Goal: Book appointment/travel/reservation

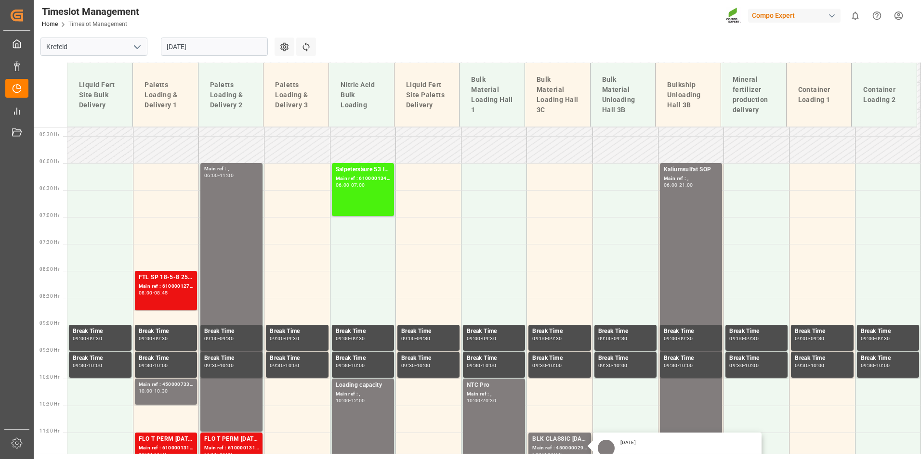
scroll to position [286, 0]
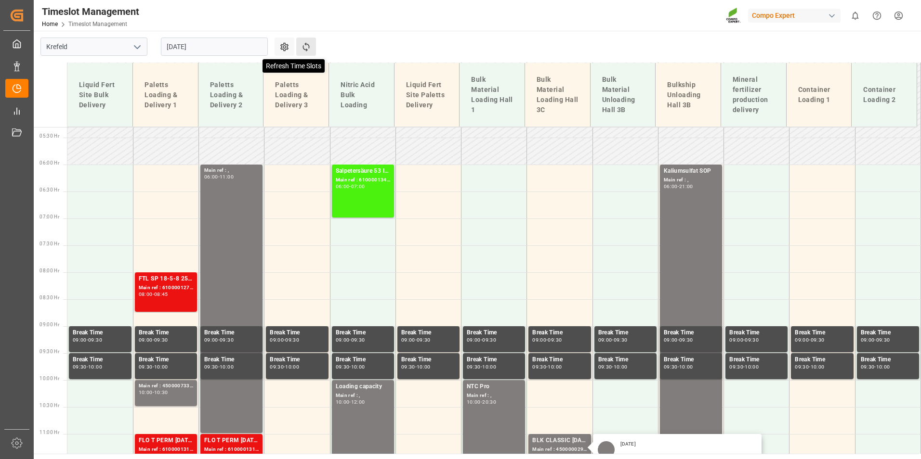
click at [303, 49] on icon at bounding box center [306, 47] width 10 height 10
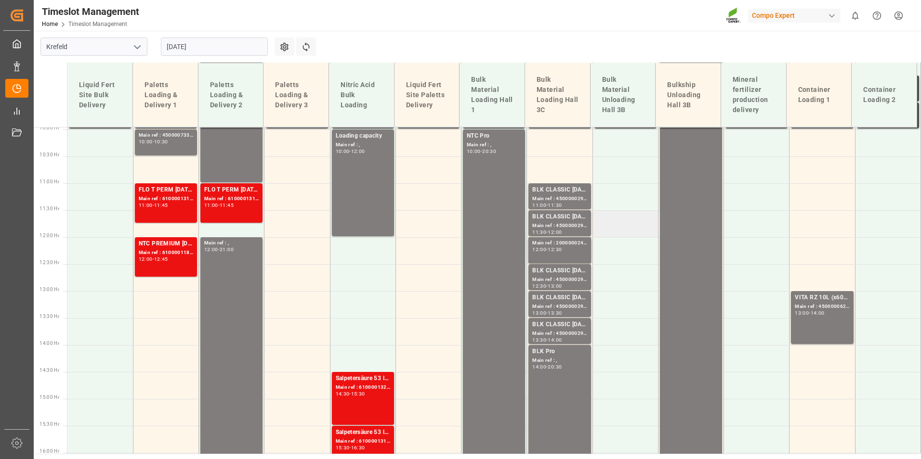
scroll to position [532, 0]
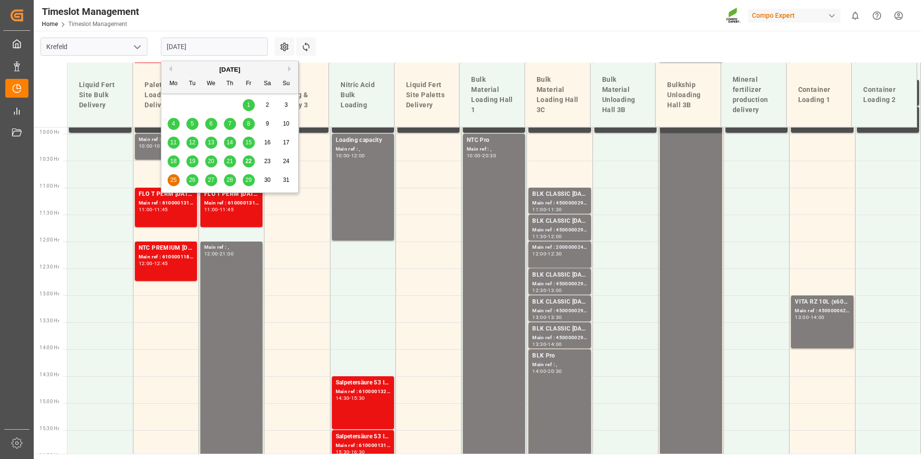
click at [215, 48] on input "[DATE]" at bounding box center [214, 47] width 107 height 18
click at [252, 159] on div "22" at bounding box center [249, 162] width 12 height 12
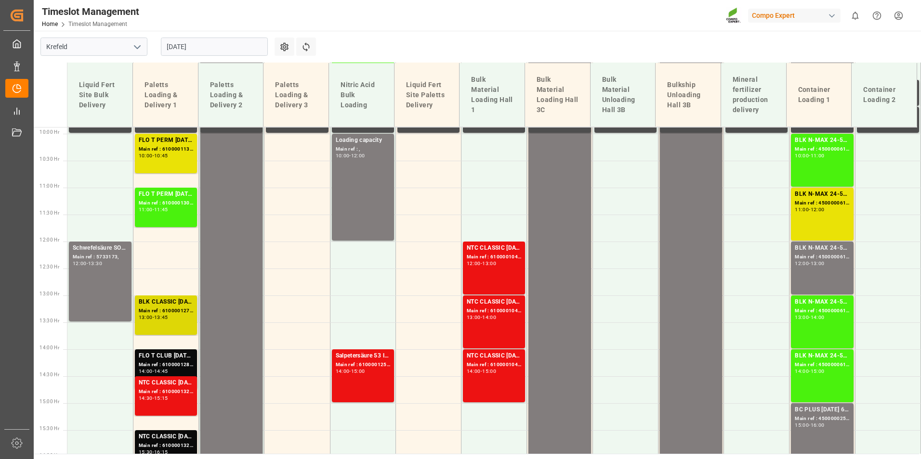
click at [158, 305] on div "BLK CLASSIC [DATE] 25kg(x40)D,EN,PL,FNL;SPORTICA K 30-0-10 26%UH 25kg (x40) INT…" at bounding box center [166, 303] width 54 height 10
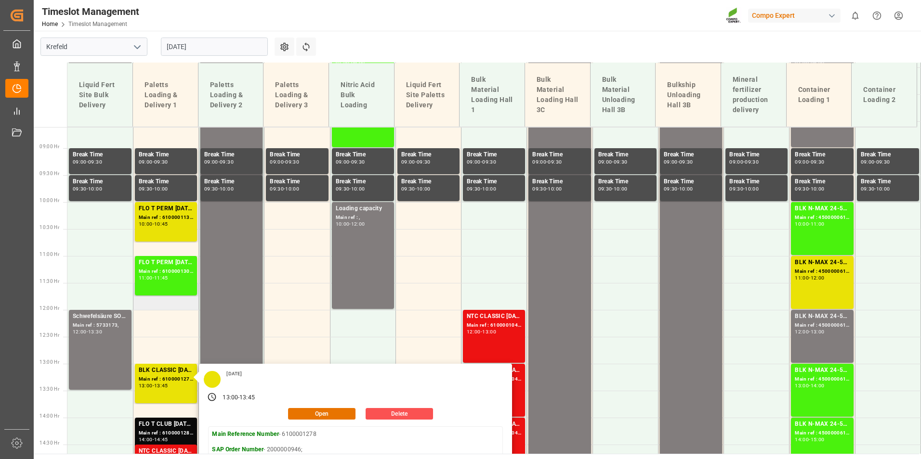
scroll to position [388, 0]
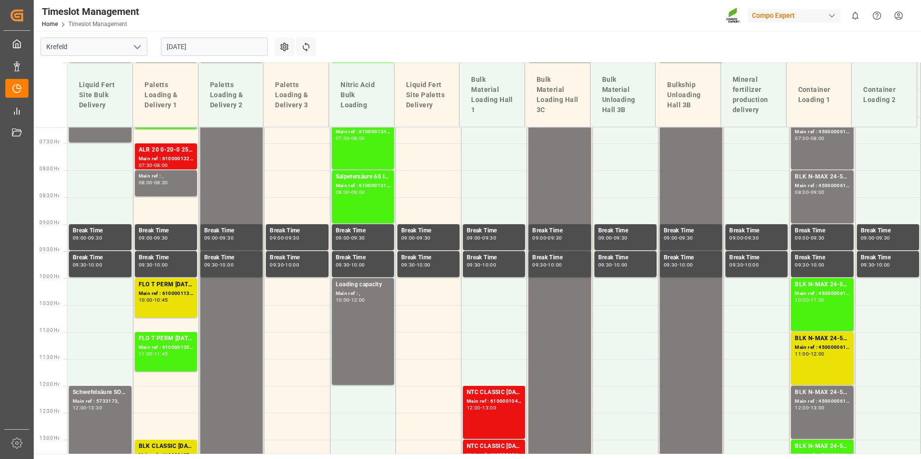
click at [160, 163] on div "08:00" at bounding box center [161, 165] width 14 height 4
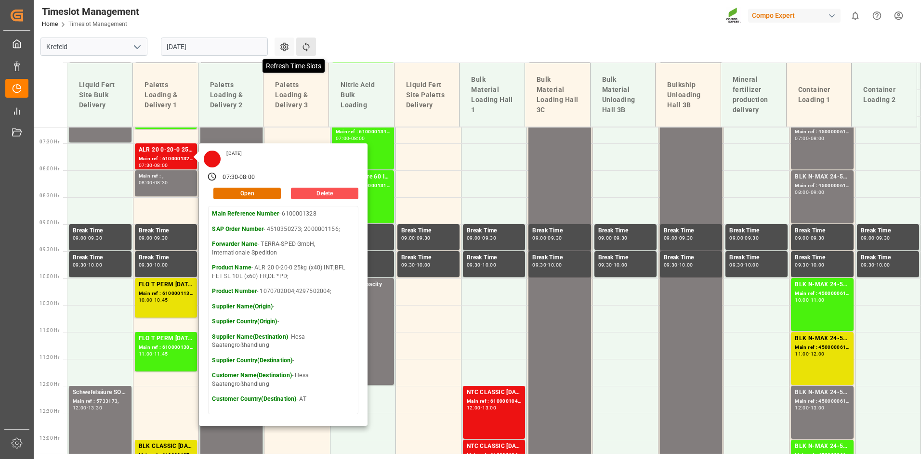
click at [302, 42] on icon at bounding box center [306, 47] width 10 height 10
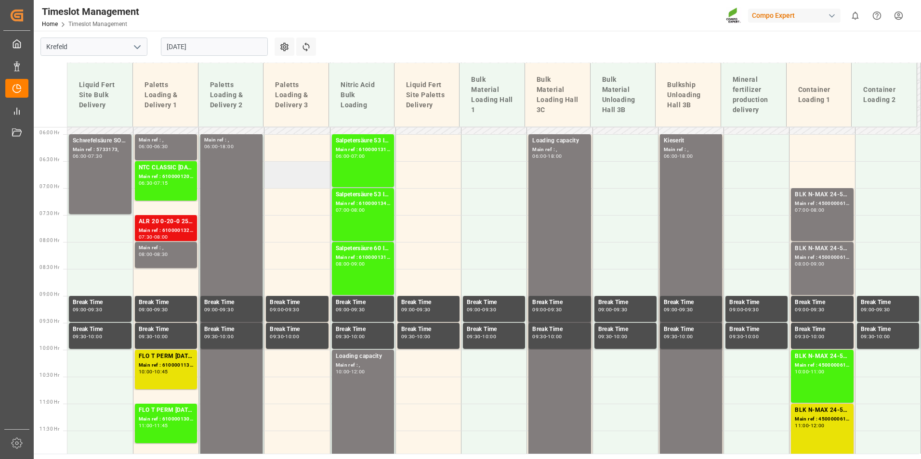
scroll to position [211, 0]
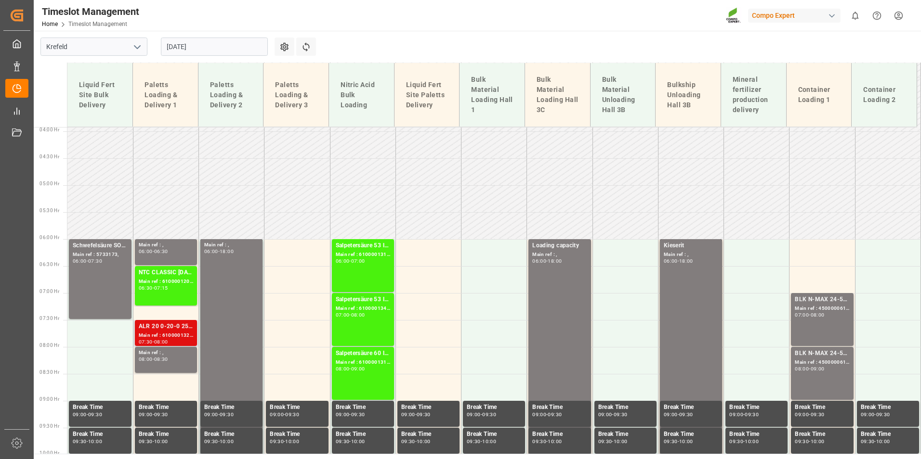
click at [185, 337] on div "Main ref : 6100001328, 4510350273; 2000001156;" at bounding box center [166, 336] width 54 height 8
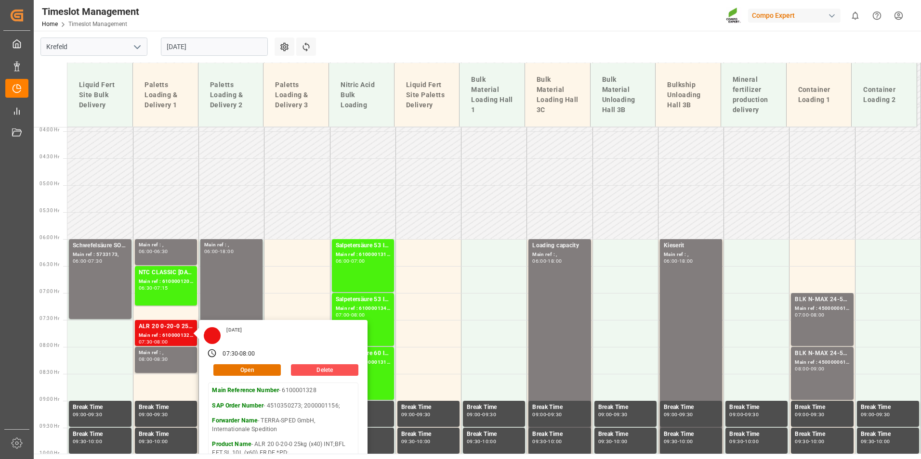
click at [410, 28] on div "Timeslot Management Home Timeslot Management Compo Expert 0 Notifications Only …" at bounding box center [474, 15] width 894 height 31
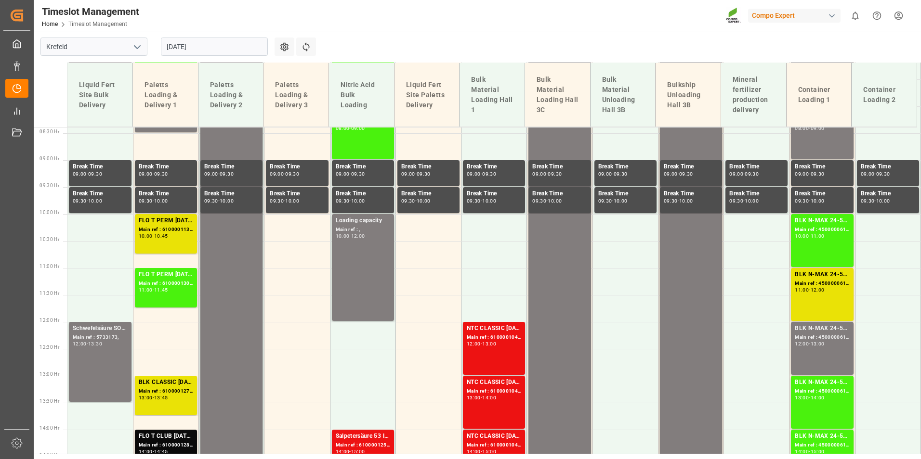
scroll to position [693, 0]
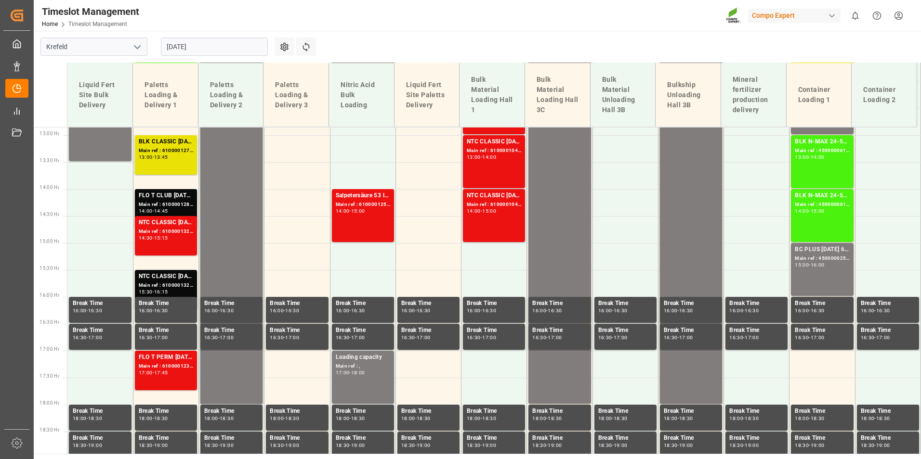
click at [316, 40] on div "Refresh Time Slots" at bounding box center [307, 50] width 22 height 25
click at [313, 44] on button "Refresh Time Slots" at bounding box center [306, 47] width 20 height 18
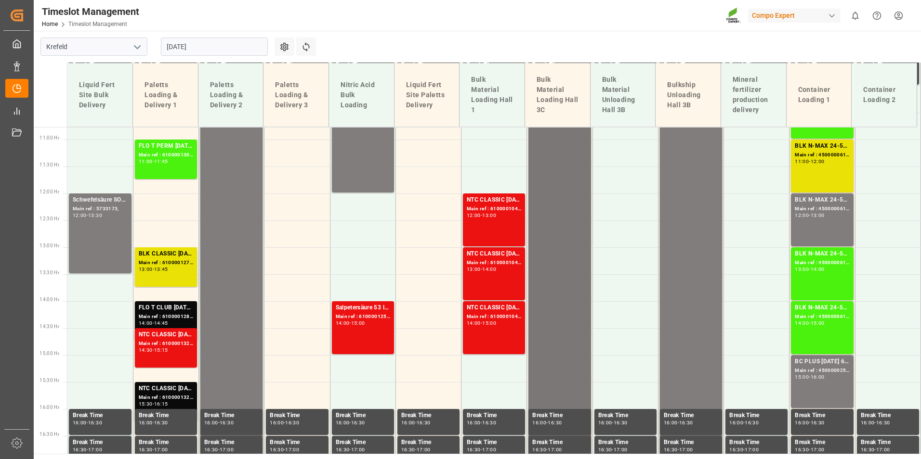
scroll to position [629, 0]
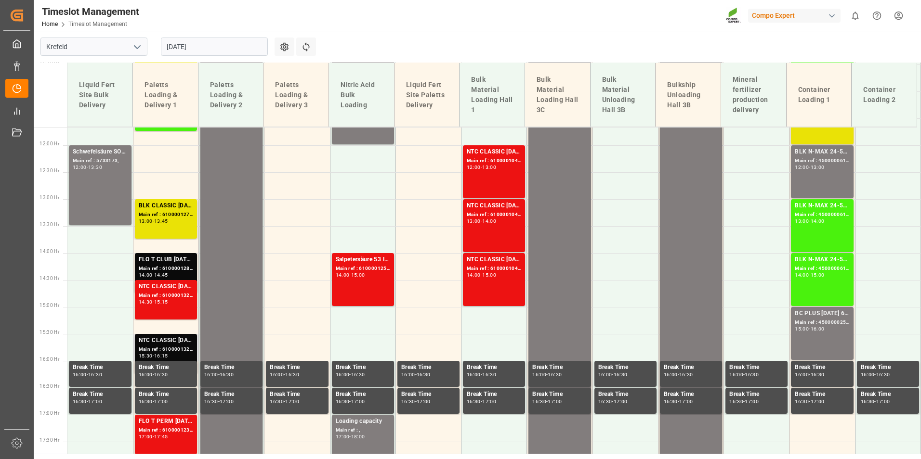
click at [171, 340] on div "NTC CLASSIC [DATE] 25kg (x40) DE,EN,PL;" at bounding box center [166, 341] width 54 height 10
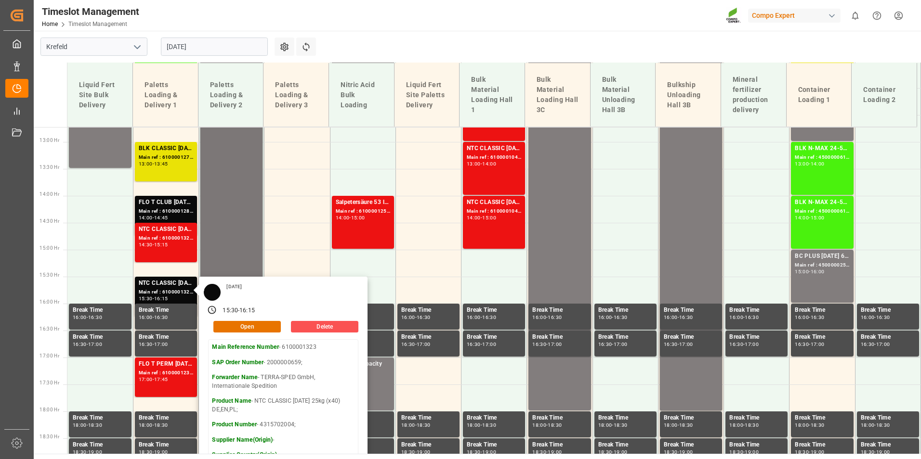
scroll to position [821, 0]
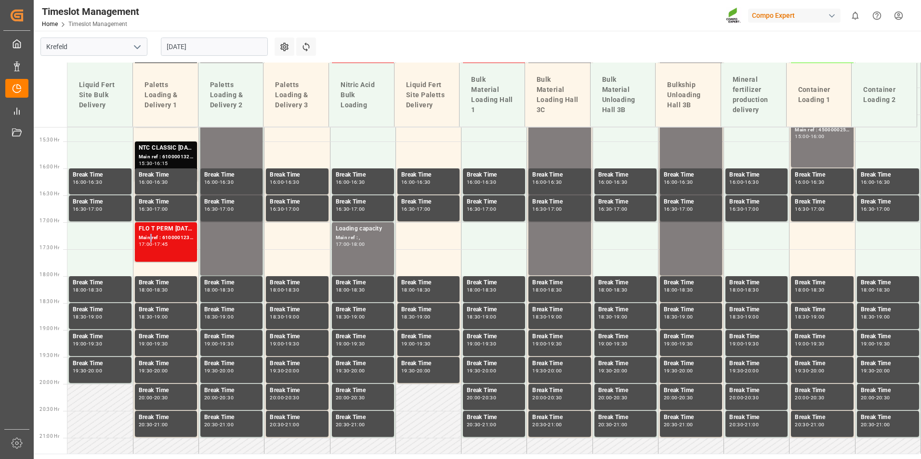
click at [150, 238] on div "Main ref : 6100001232, 2000000743;" at bounding box center [166, 238] width 54 height 8
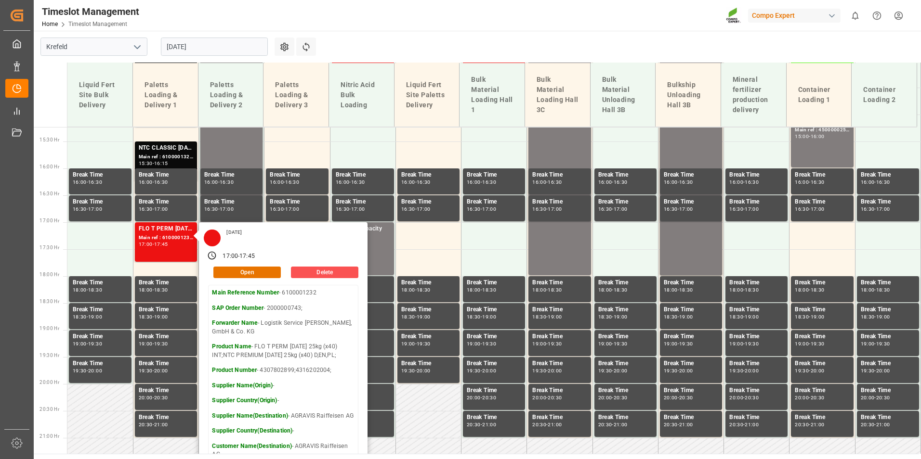
click at [319, 50] on div "Settings Refresh Time Slots" at bounding box center [299, 47] width 50 height 32
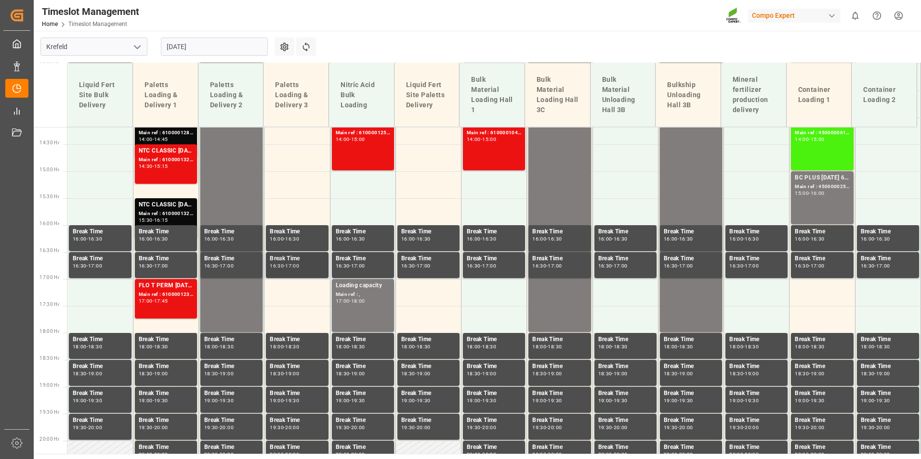
scroll to position [677, 0]
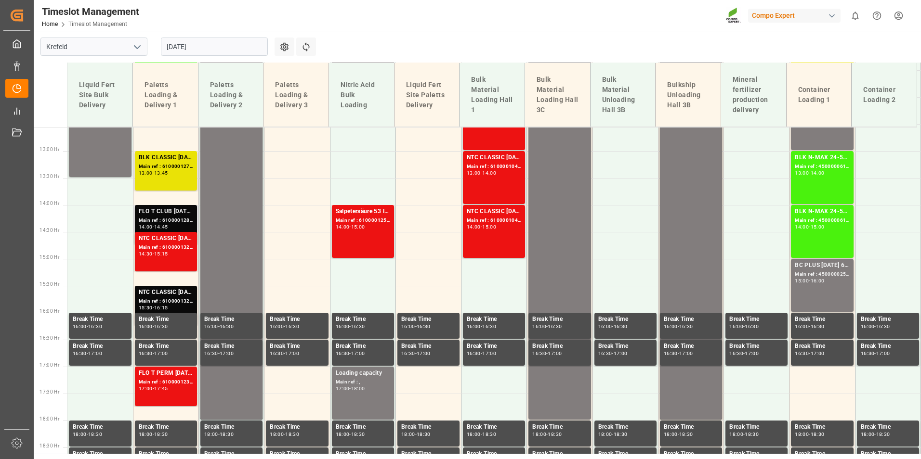
click at [180, 221] on div "Main ref : 6100001282, 2000001072; 2000001072;2000000616;" at bounding box center [166, 221] width 54 height 8
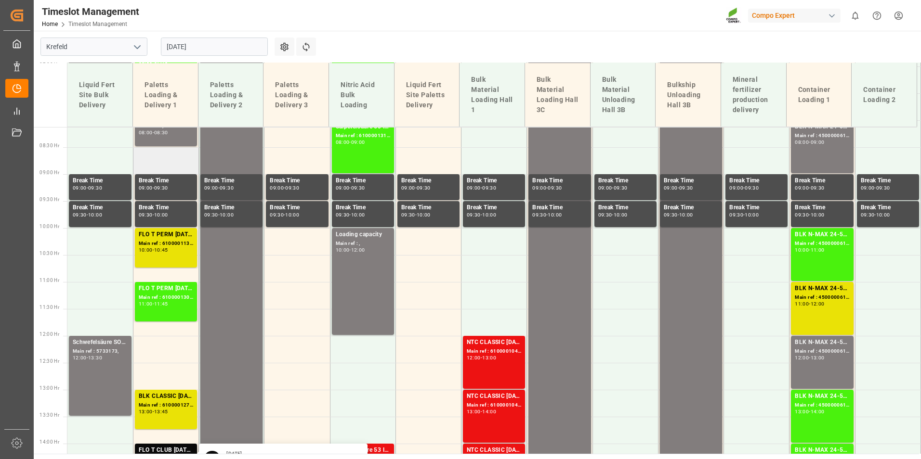
scroll to position [484, 0]
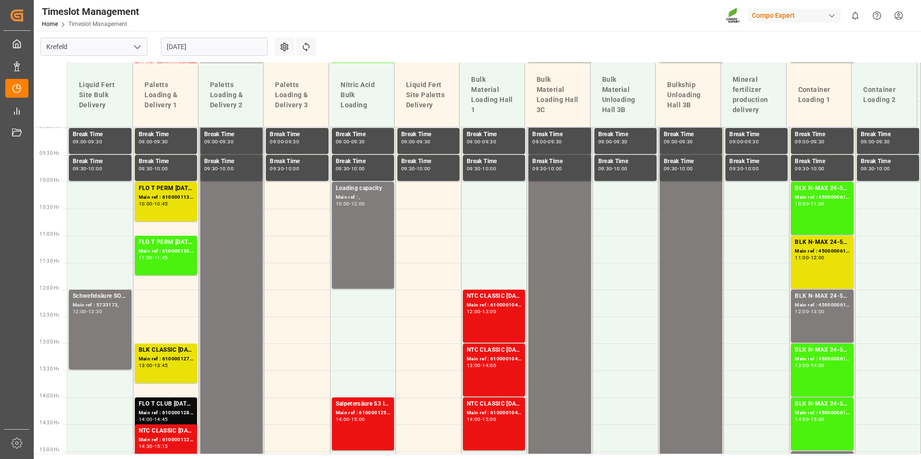
click at [182, 369] on div "BLK CLASSIC 12-8-16 25kg(x40)D,EN,PL,FNL;SPORTICA K 30-0-10 26%UH 25kg (x40) IN…" at bounding box center [166, 364] width 54 height 36
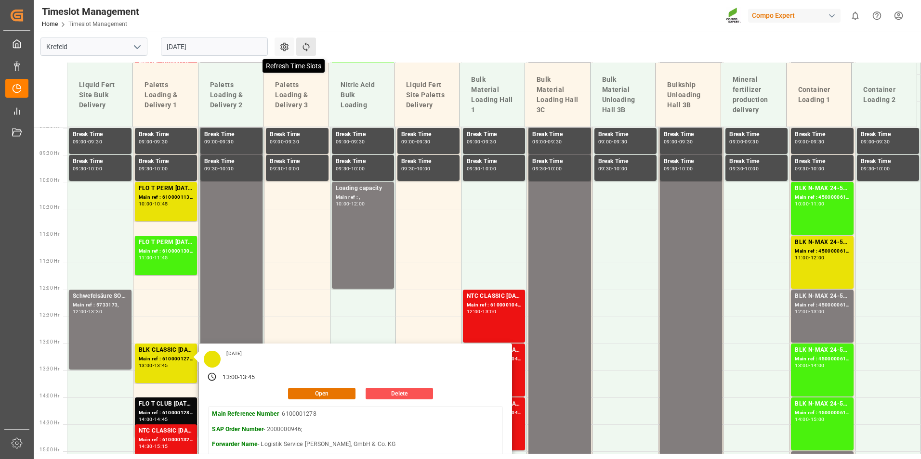
click at [301, 48] on icon at bounding box center [306, 47] width 10 height 10
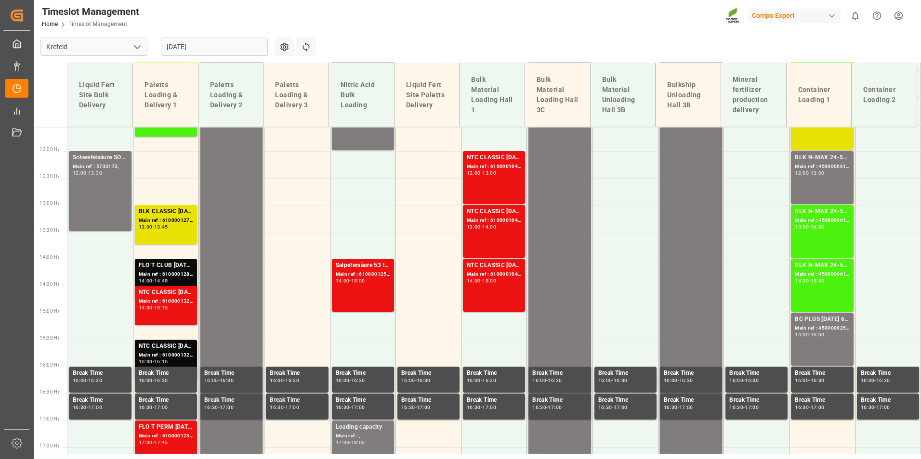
scroll to position [585, 0]
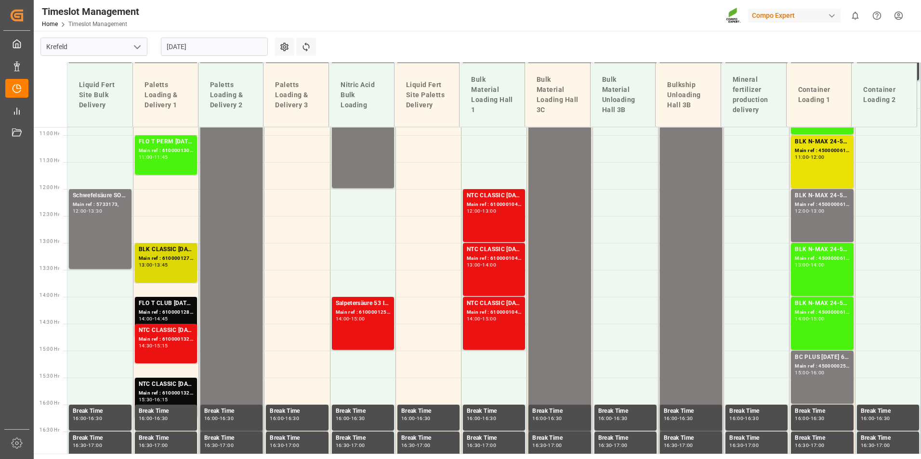
click at [181, 250] on div "BLK CLASSIC [DATE] 25kg(x40)D,EN,PL,FNL;SPORTICA K 30-0-10 26%UH 25kg (x40) INT…" at bounding box center [166, 250] width 54 height 10
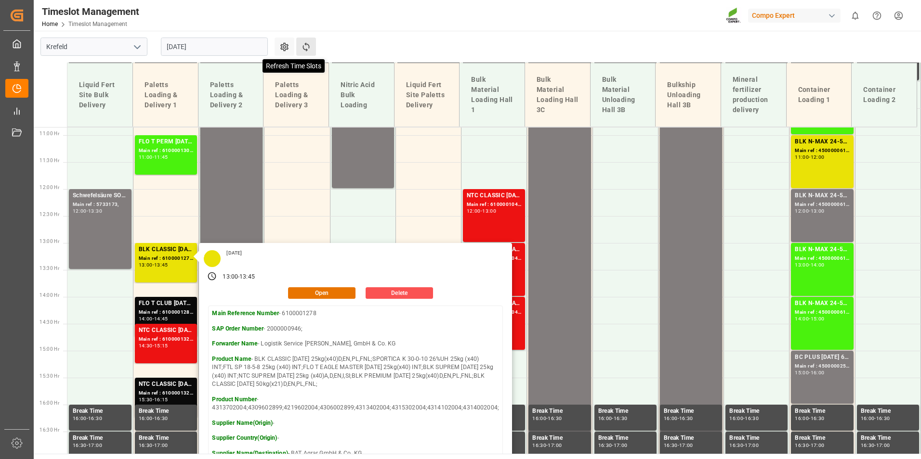
click at [310, 47] on icon at bounding box center [306, 47] width 10 height 10
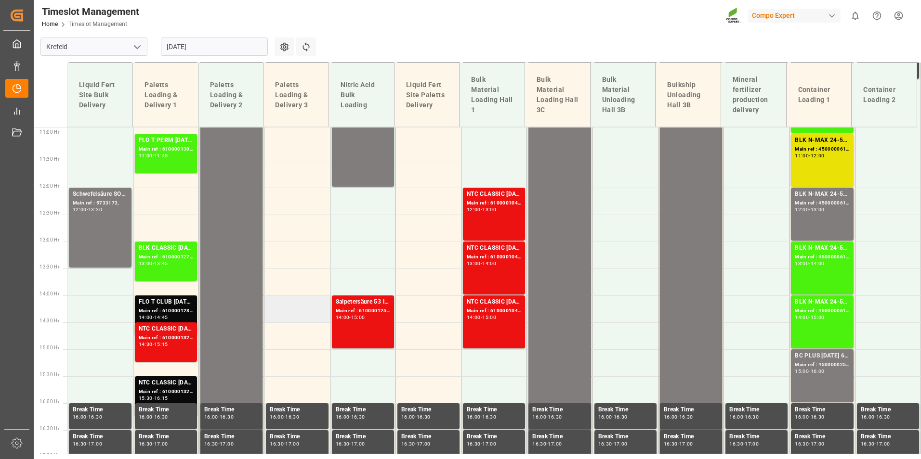
scroll to position [394, 0]
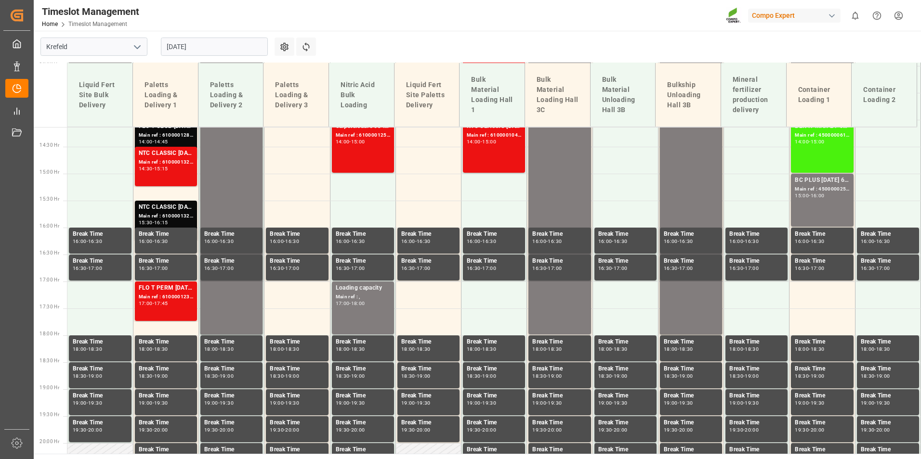
scroll to position [779, 0]
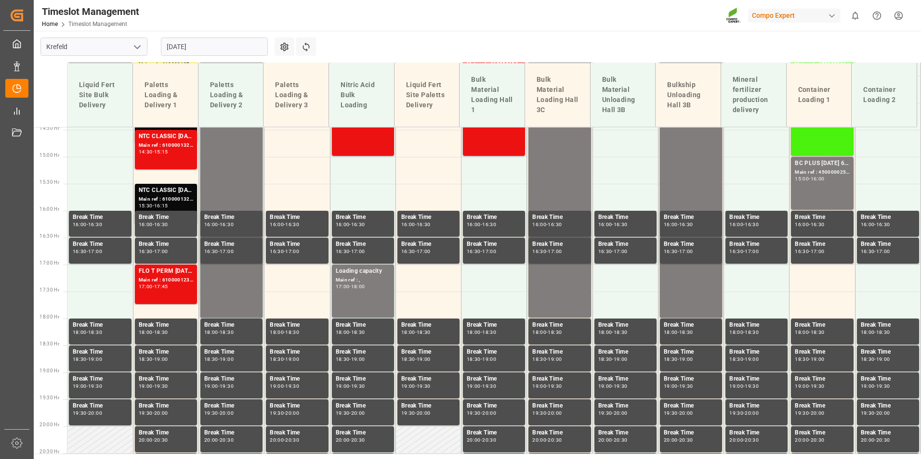
drag, startPoint x: 253, startPoint y: 56, endPoint x: 244, endPoint y: 50, distance: 10.7
click at [253, 56] on div "[DATE]" at bounding box center [214, 47] width 120 height 32
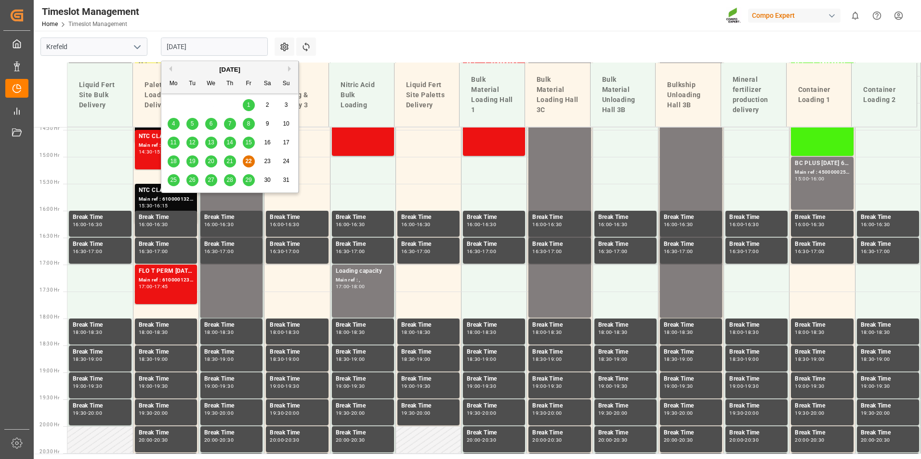
drag, startPoint x: 244, startPoint y: 50, endPoint x: 180, endPoint y: 173, distance: 138.5
click at [244, 50] on input "[DATE]" at bounding box center [214, 47] width 107 height 18
click at [195, 181] on div "26" at bounding box center [192, 181] width 12 height 12
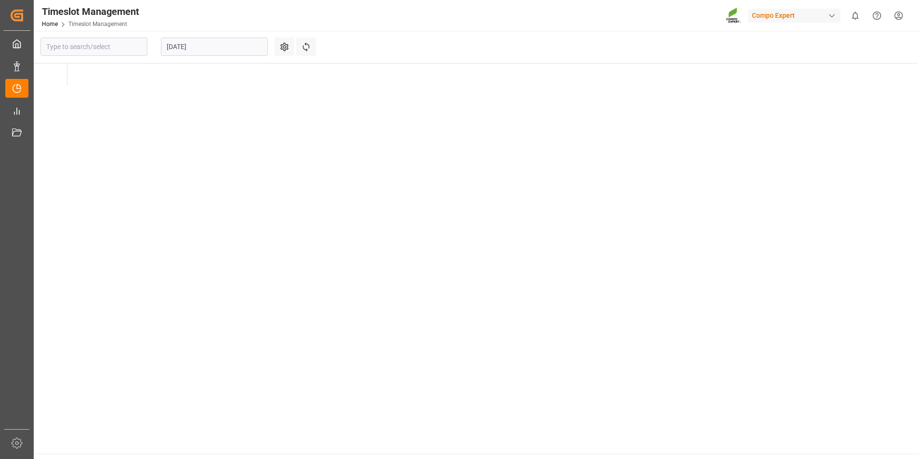
type input "Krefeld"
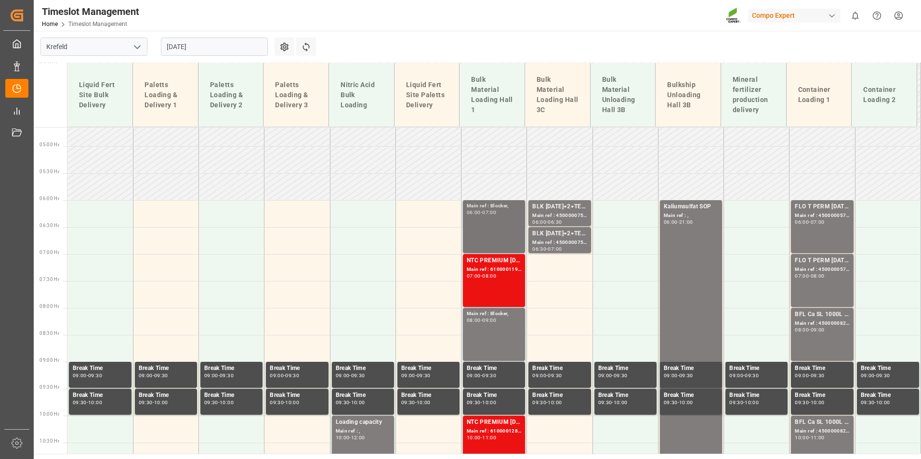
scroll to position [249, 0]
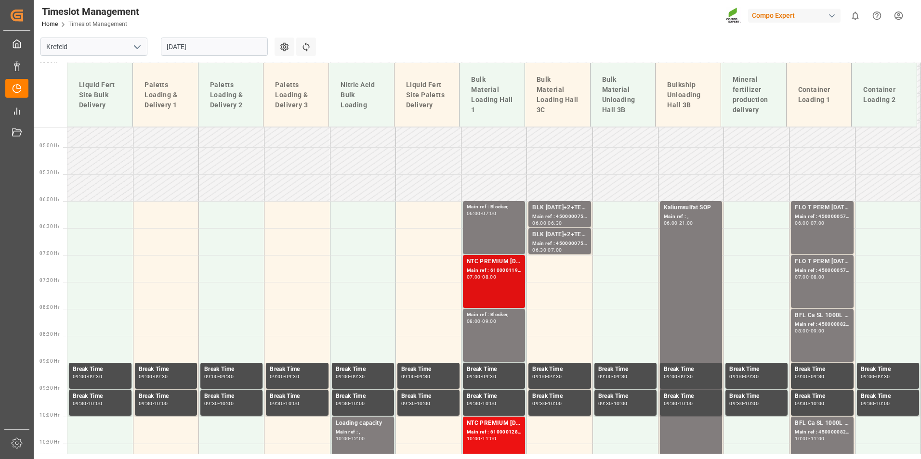
click at [482, 256] on div "NTC PREMIUM 15-3-20+3+TE BULK; Main ref : 6100001198, 2000001002; 07:00 - 08:00" at bounding box center [494, 281] width 62 height 53
click at [494, 316] on div "Main ref : Blocker," at bounding box center [494, 315] width 54 height 8
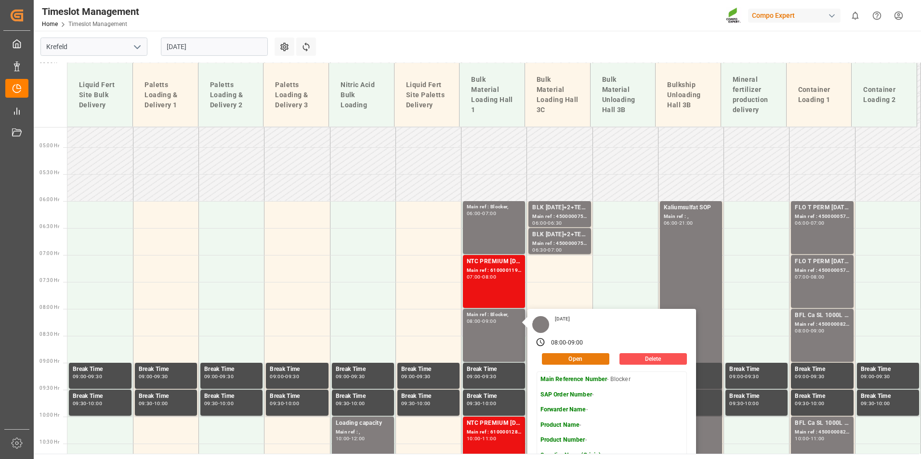
click at [588, 360] on button "Open" at bounding box center [575, 359] width 67 height 12
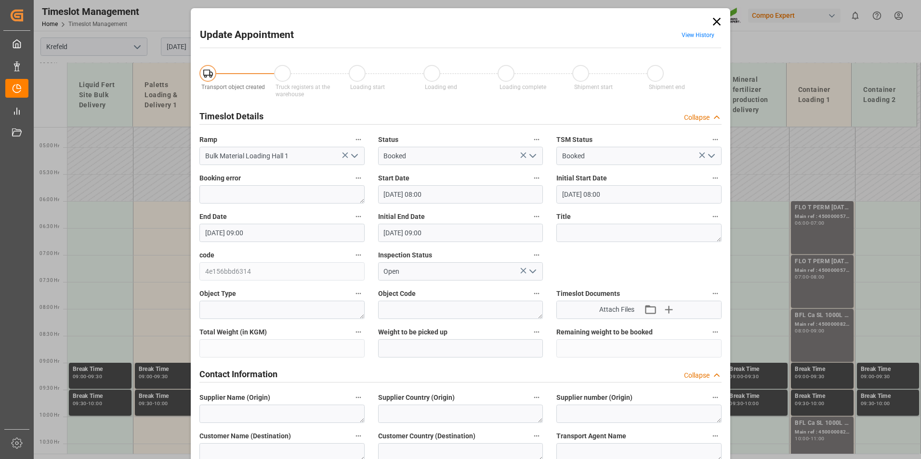
type input "26.08.2025 08:00"
type input "26.08.2025 09:00"
type input "22.08.2025 07:52"
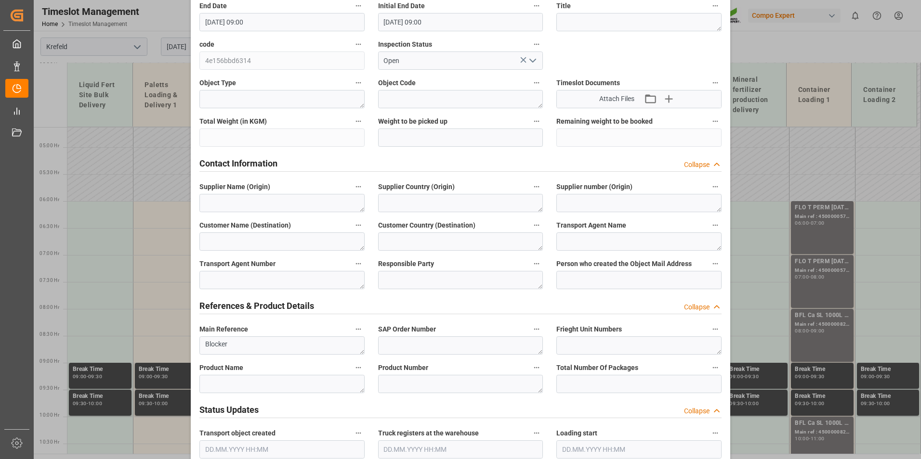
scroll to position [385, 0]
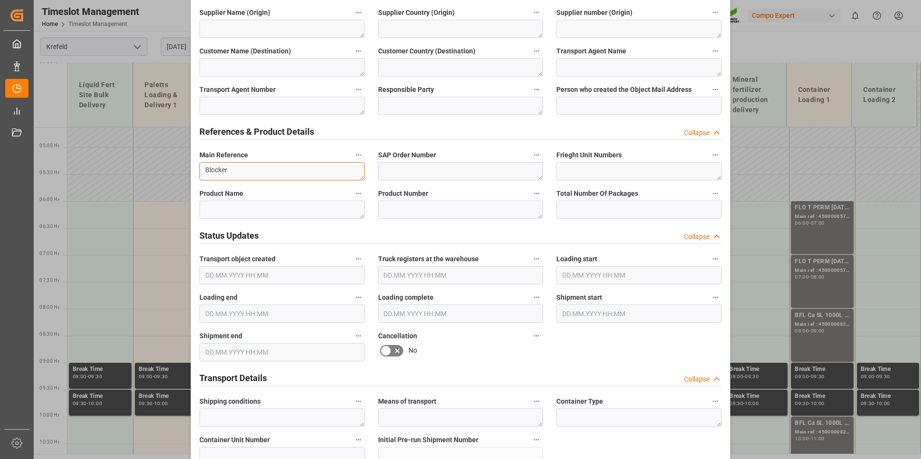
drag, startPoint x: 253, startPoint y: 170, endPoint x: 208, endPoint y: 172, distance: 45.8
click at [208, 172] on textarea "Blocker" at bounding box center [281, 171] width 165 height 18
type textarea "B"
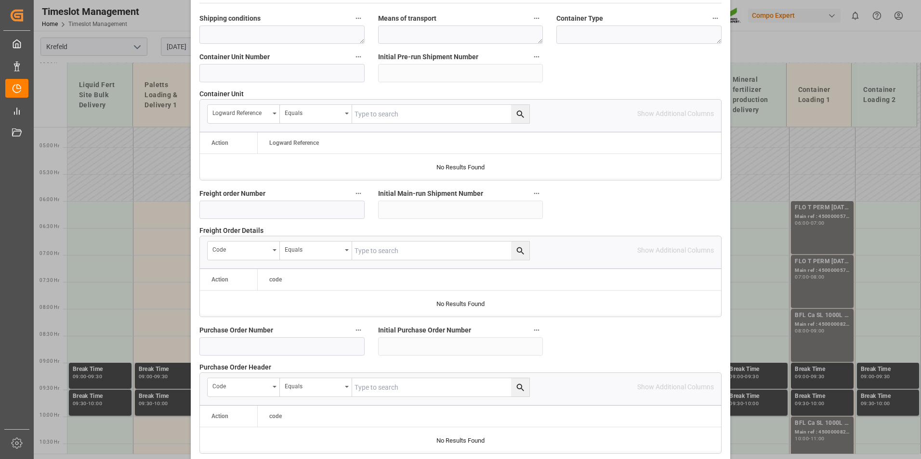
scroll to position [770, 0]
click at [233, 207] on input at bounding box center [281, 208] width 165 height 18
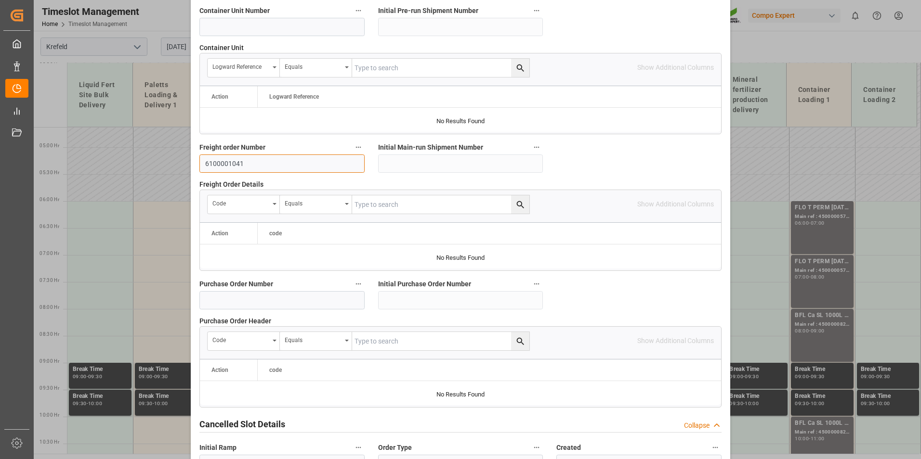
scroll to position [877, 0]
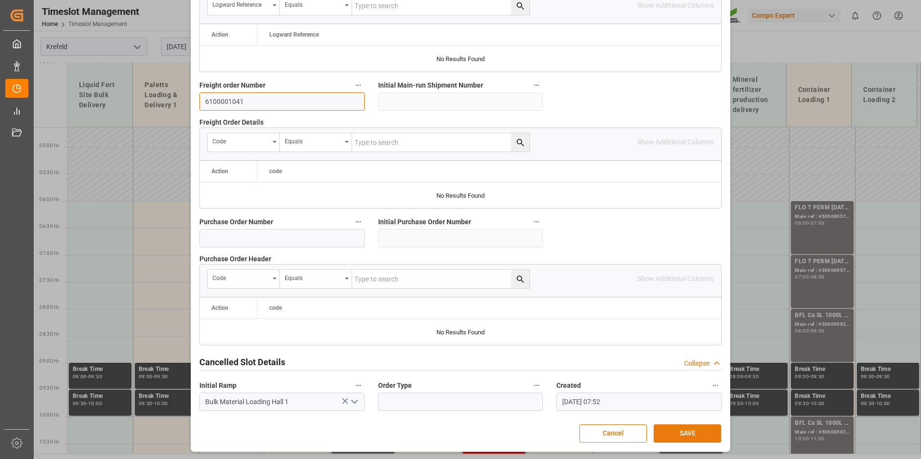
type input "6100001041"
click at [694, 425] on button "SAVE" at bounding box center [686, 434] width 67 height 18
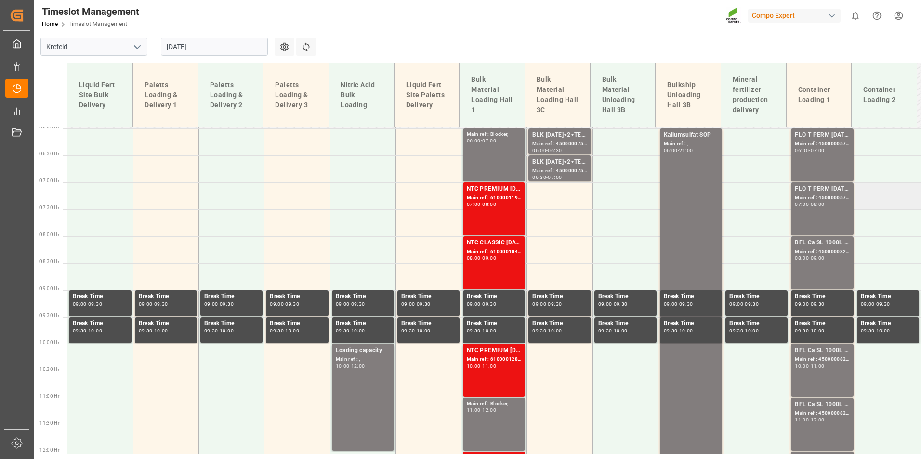
scroll to position [305, 0]
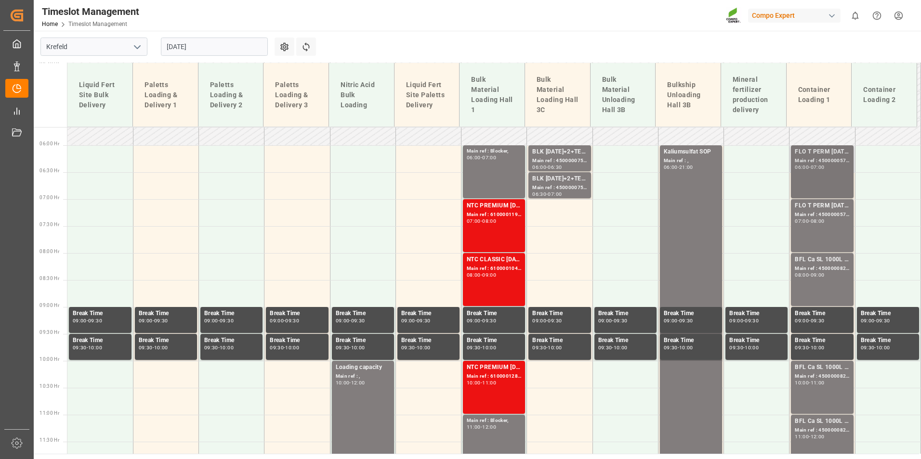
click at [832, 169] on div "06:00 - 07:00" at bounding box center [821, 167] width 54 height 5
click at [824, 219] on div "08:00" at bounding box center [817, 221] width 14 height 4
click at [824, 276] on div "09:00" at bounding box center [817, 275] width 14 height 4
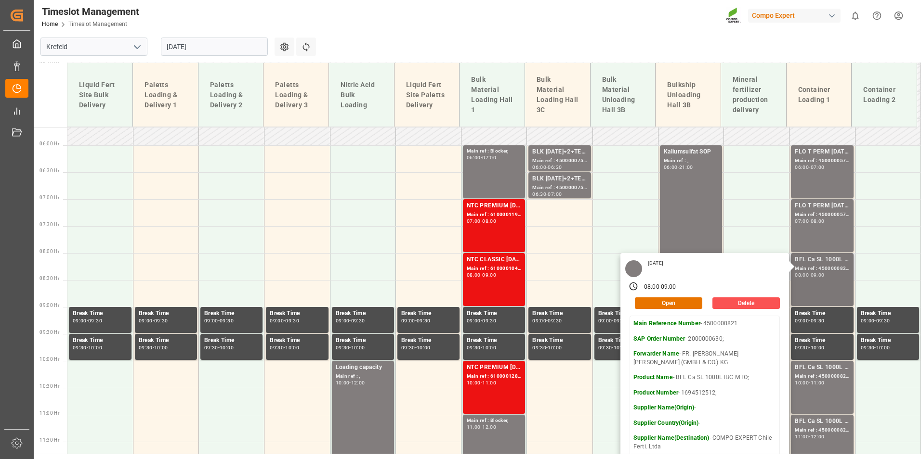
scroll to position [402, 0]
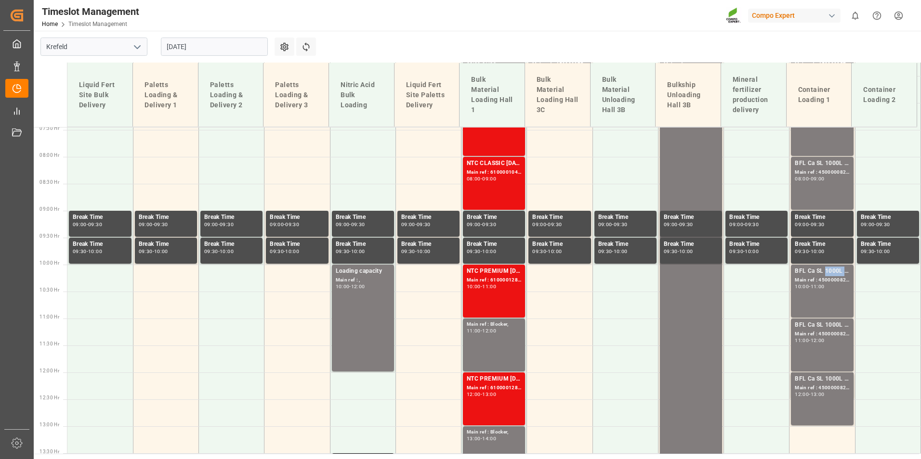
click at [829, 272] on div "BFL Ca SL 1000L IBC MTO;" at bounding box center [821, 272] width 54 height 10
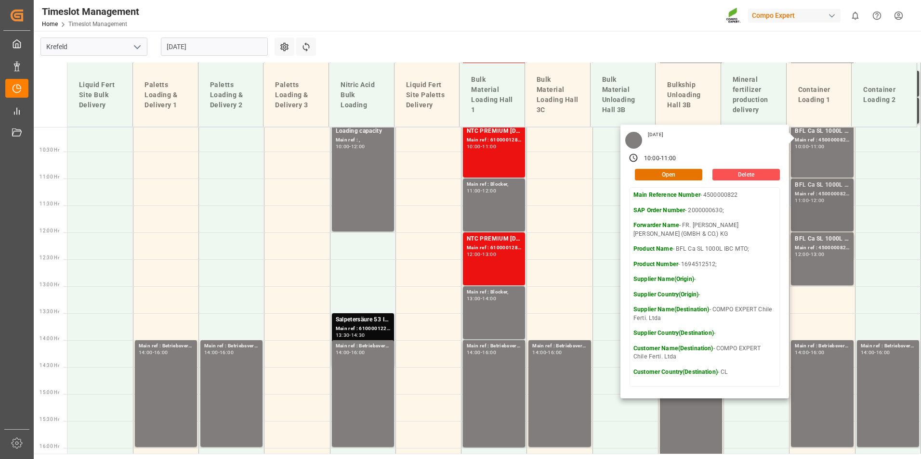
scroll to position [546, 0]
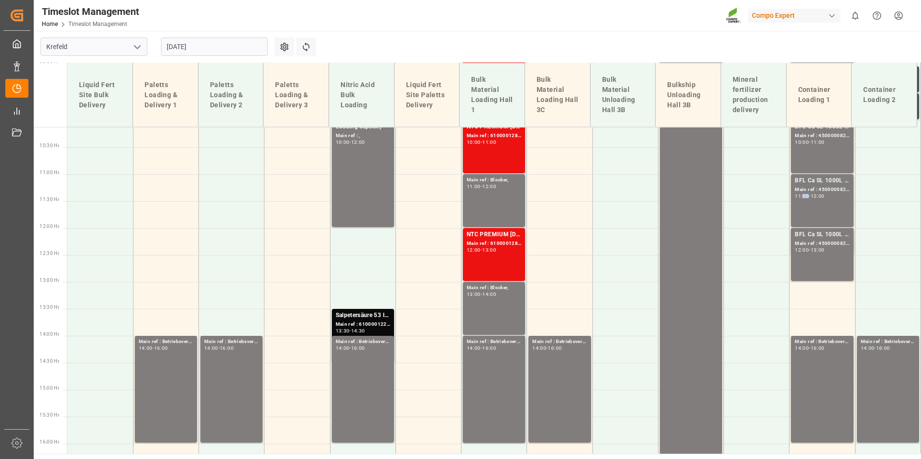
click at [801, 207] on div "BFL Ca SL 1000L IBC MTO; Main ref : 4500000823, 2000000630; 11:00 - 12:00" at bounding box center [821, 200] width 54 height 49
click at [812, 259] on div "BFL Ca SL 1000L IBC MTO; Main ref : 4500000824, 2000000630; 12:00 - 13:00" at bounding box center [821, 254] width 54 height 49
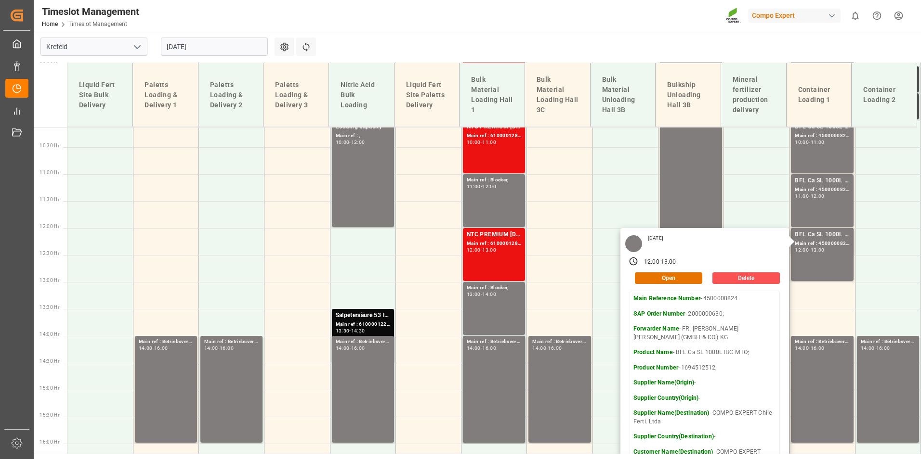
click at [212, 49] on input "26.08.2025" at bounding box center [214, 47] width 107 height 18
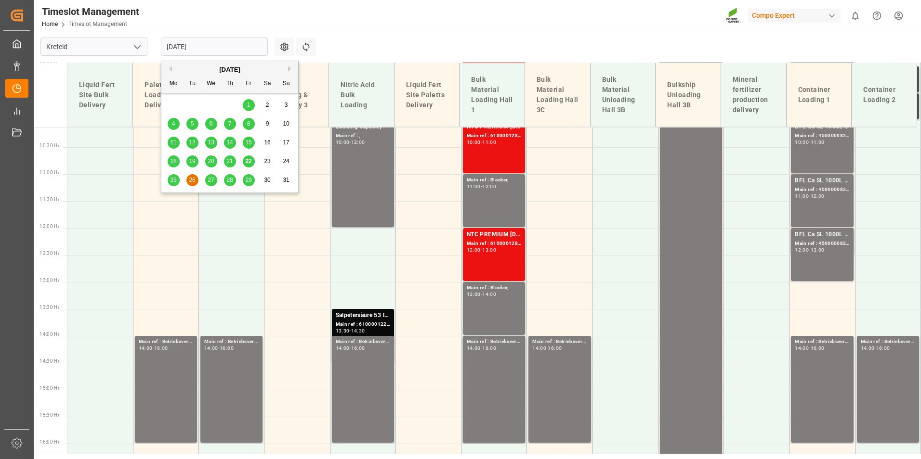
click at [212, 183] on span "27" at bounding box center [211, 180] width 6 height 7
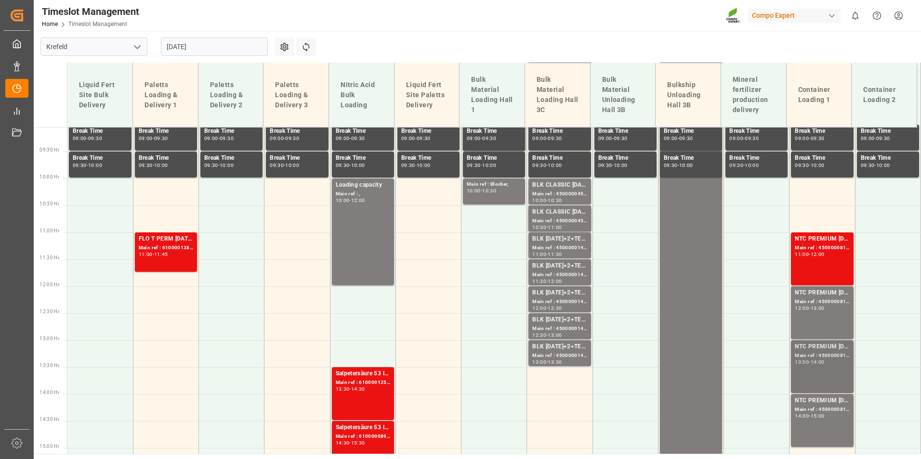
scroll to position [538, 0]
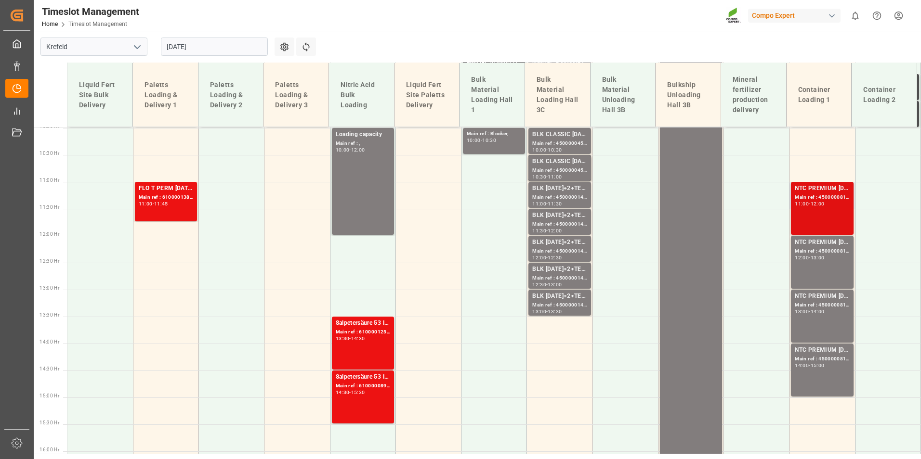
click at [817, 198] on div "Main ref : 4500000815, 2000000613;" at bounding box center [821, 198] width 54 height 8
click at [817, 264] on div "NTC PREMIUM 15-3-20 50kg (x25) NLA MTO; Main ref : 4500000816, 2000000613; 12:0…" at bounding box center [821, 262] width 54 height 49
click at [827, 369] on div "NTC PREMIUM 15-3-20 50kg (x25) NLA MTO; Main ref : 4500000818, 2000000613; 14:0…" at bounding box center [821, 370] width 54 height 49
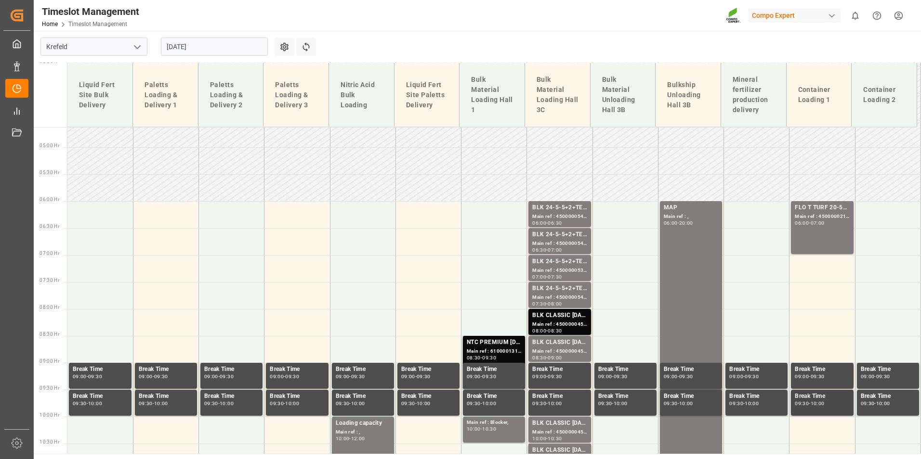
scroll to position [57, 0]
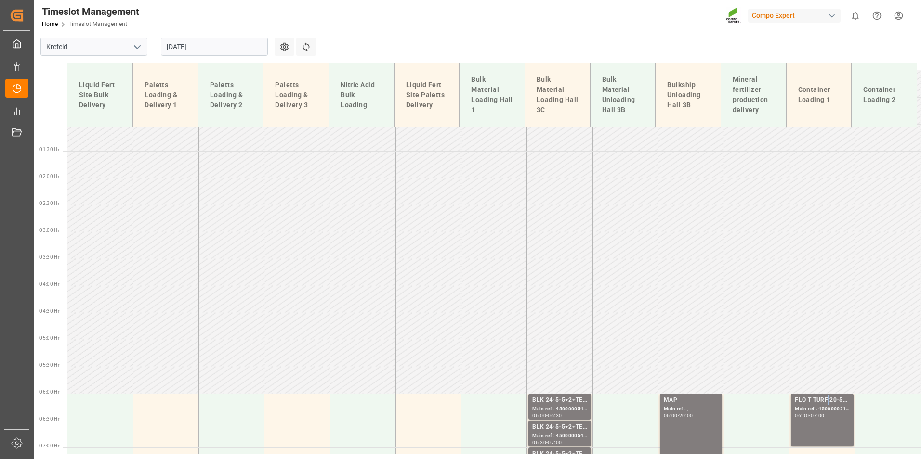
click at [822, 404] on div "FLO T TURF 20-5-8 25kg (x42) WW;" at bounding box center [821, 401] width 54 height 10
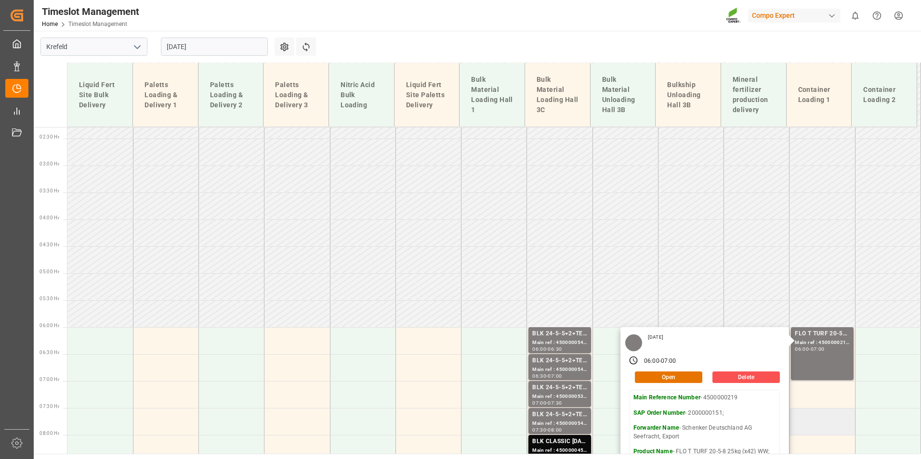
scroll to position [249, 0]
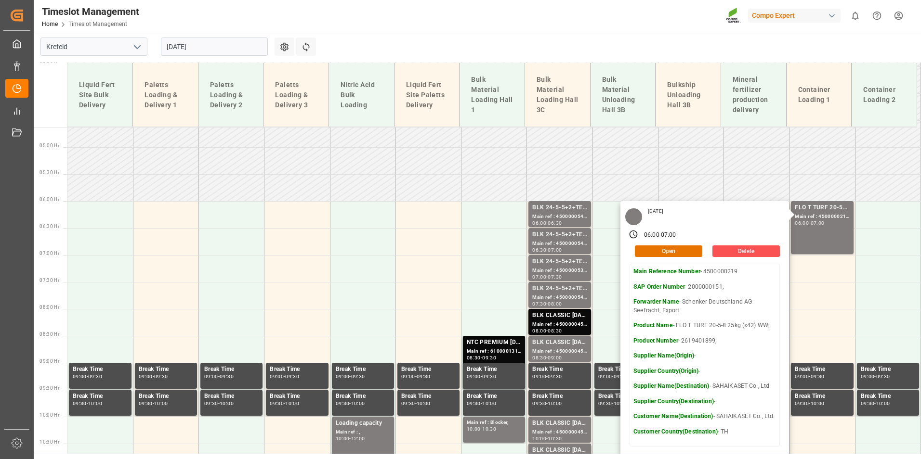
click at [221, 55] on input "27.08.2025" at bounding box center [214, 47] width 107 height 18
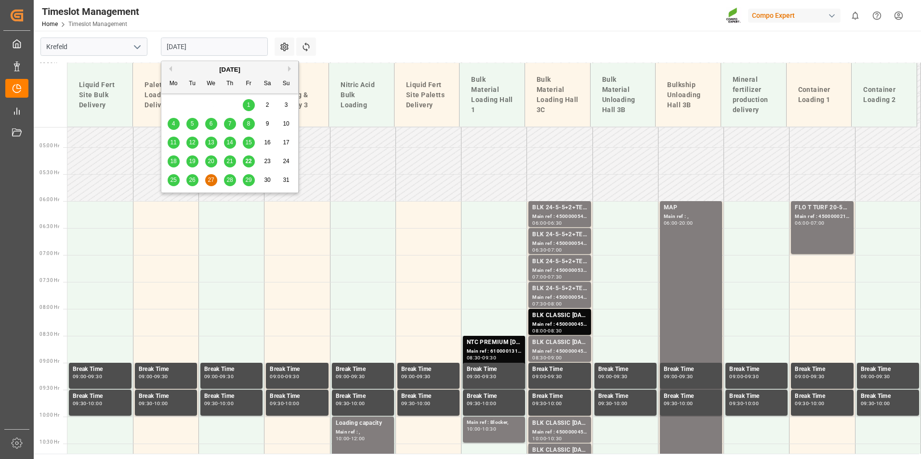
click at [174, 181] on span "25" at bounding box center [173, 180] width 6 height 7
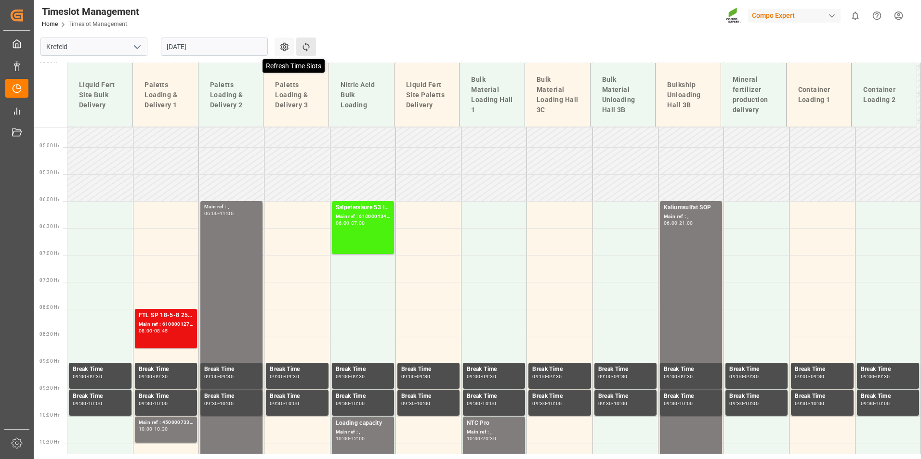
click at [304, 42] on icon at bounding box center [306, 47] width 10 height 10
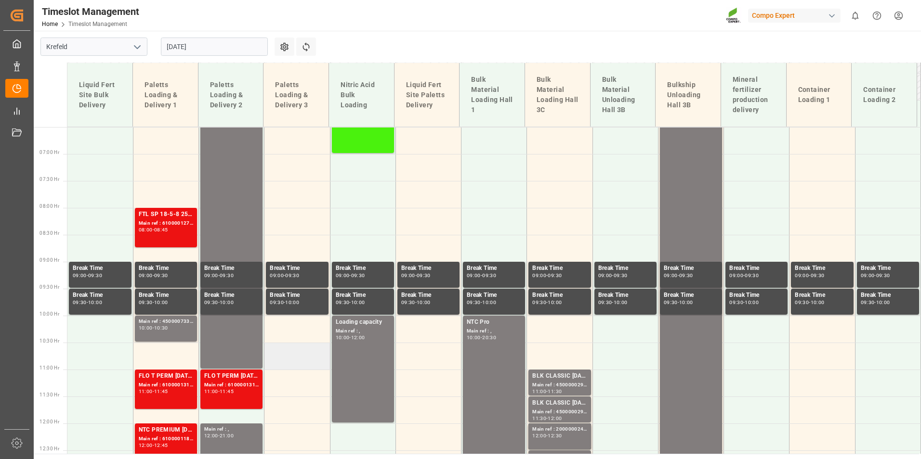
scroll to position [341, 0]
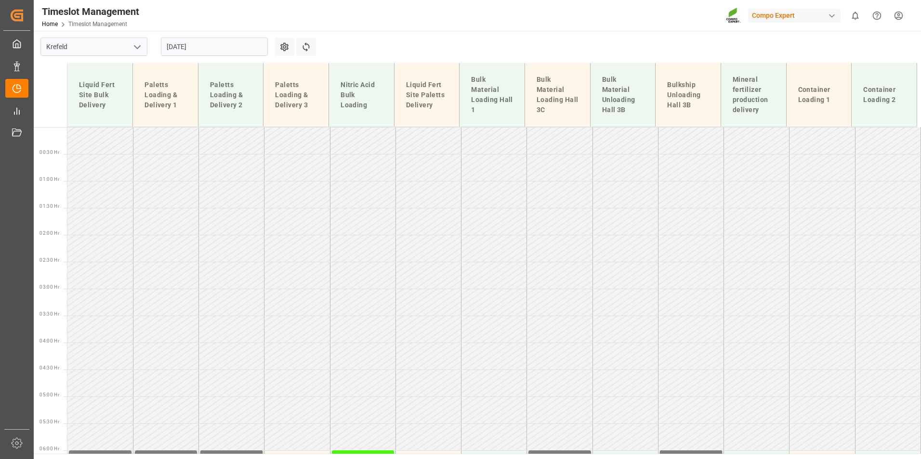
click at [210, 52] on input "[DATE]" at bounding box center [214, 47] width 107 height 18
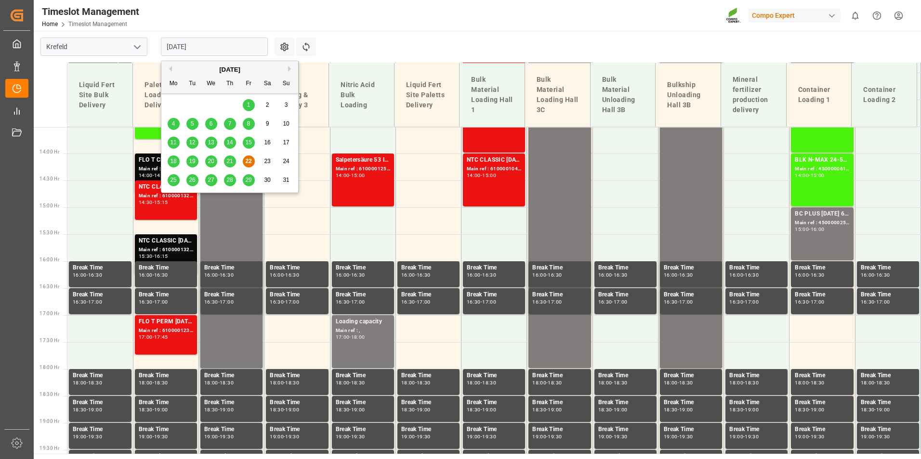
scroll to position [775, 0]
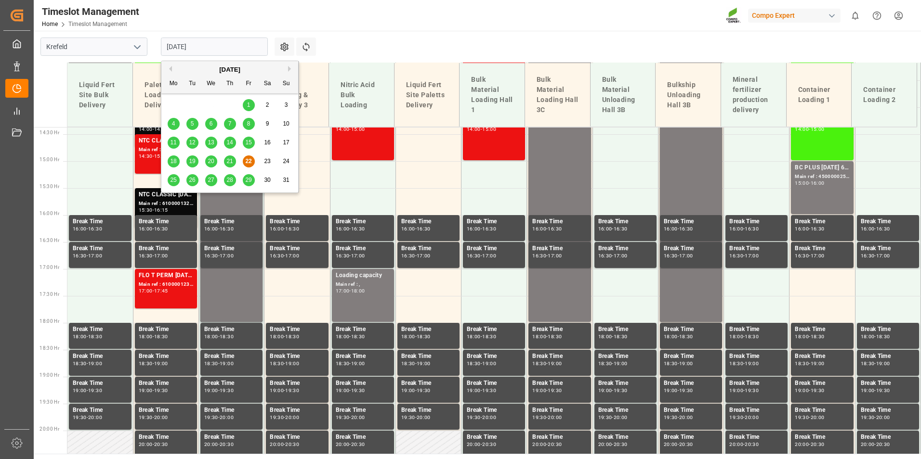
click at [178, 179] on div "25" at bounding box center [174, 181] width 12 height 12
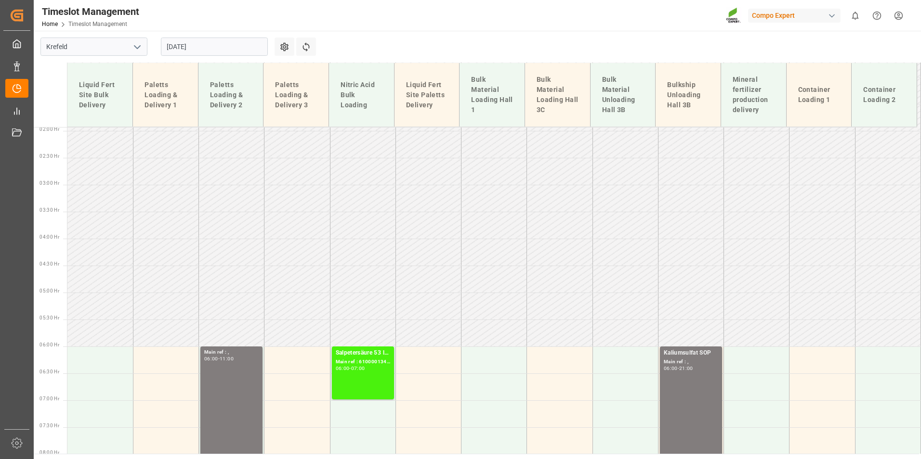
scroll to position [0, 0]
